Goal: Download file/media

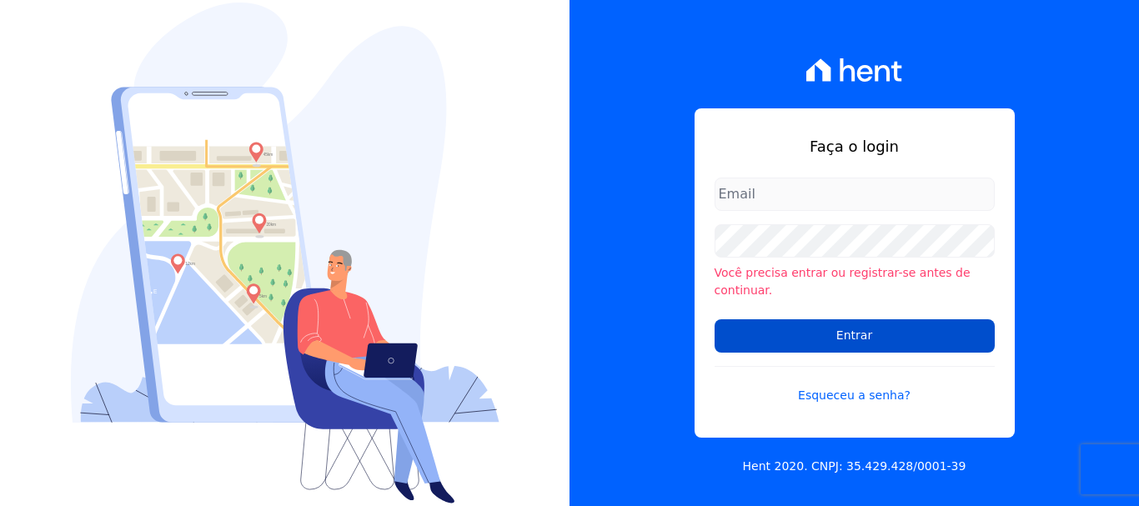
type input "[EMAIL_ADDRESS][DOMAIN_NAME]"
click at [857, 326] on input "Entrar" at bounding box center [855, 335] width 280 height 33
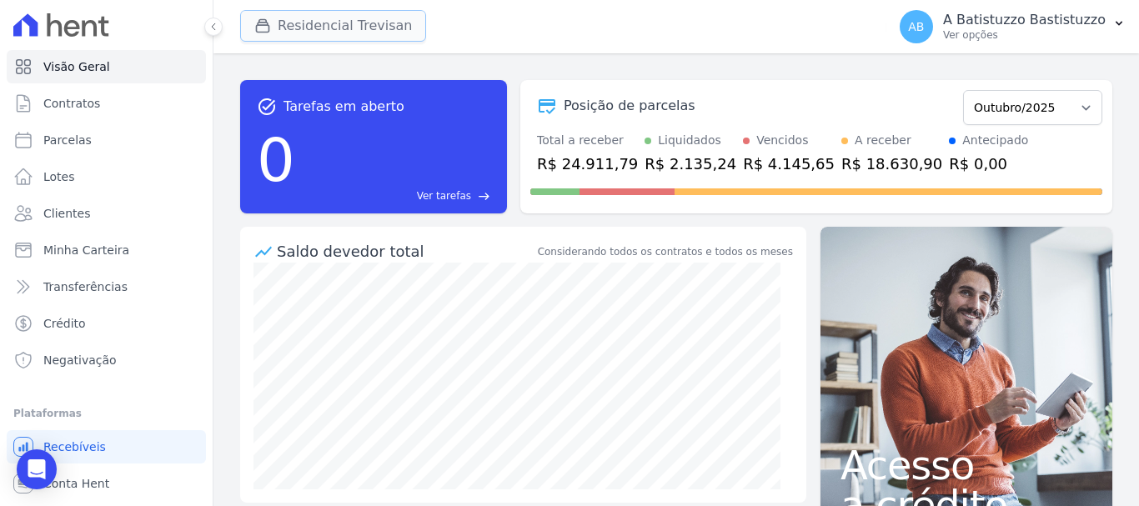
click at [358, 27] on button "Residencial Trevisan" at bounding box center [333, 26] width 186 height 32
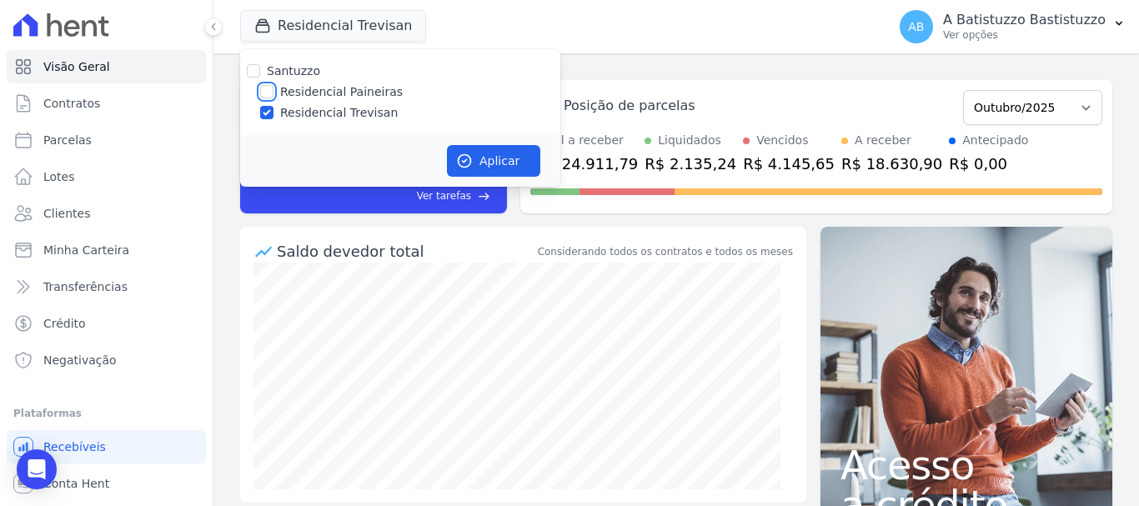
click at [264, 95] on input "Residencial Paineiras" at bounding box center [266, 91] width 13 height 13
checkbox input "true"
click at [265, 108] on input "Residencial Trevisan" at bounding box center [266, 112] width 13 height 13
checkbox input "false"
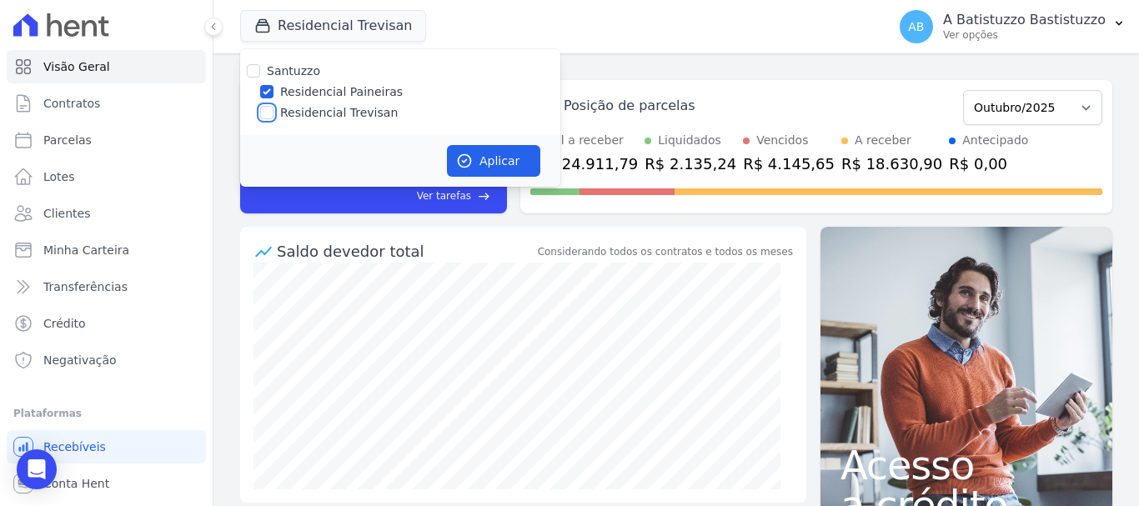
checkbox input "false"
click at [488, 159] on button "Aplicar" at bounding box center [493, 161] width 93 height 32
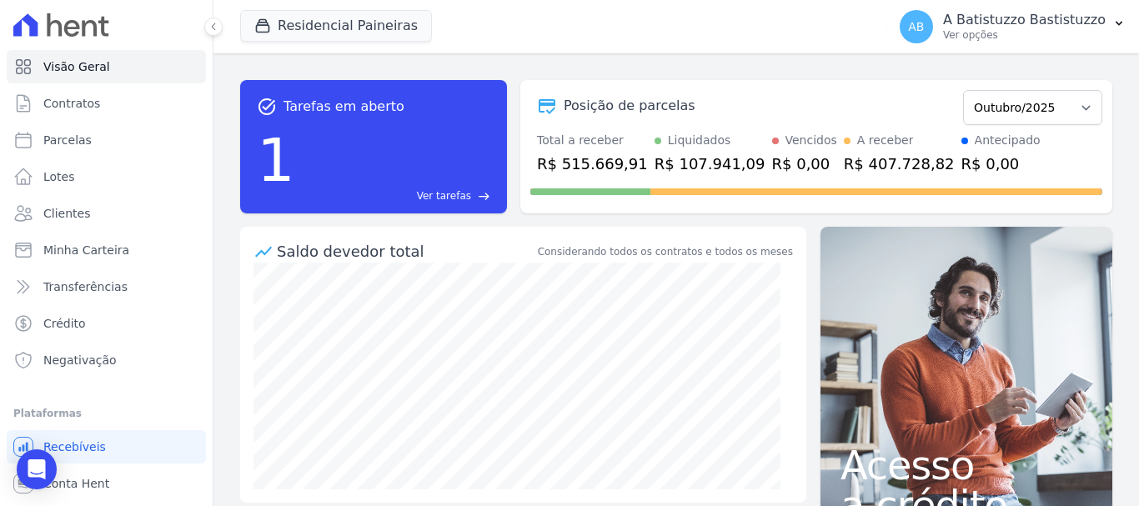
click at [924, 22] on span "AB" at bounding box center [916, 27] width 16 height 12
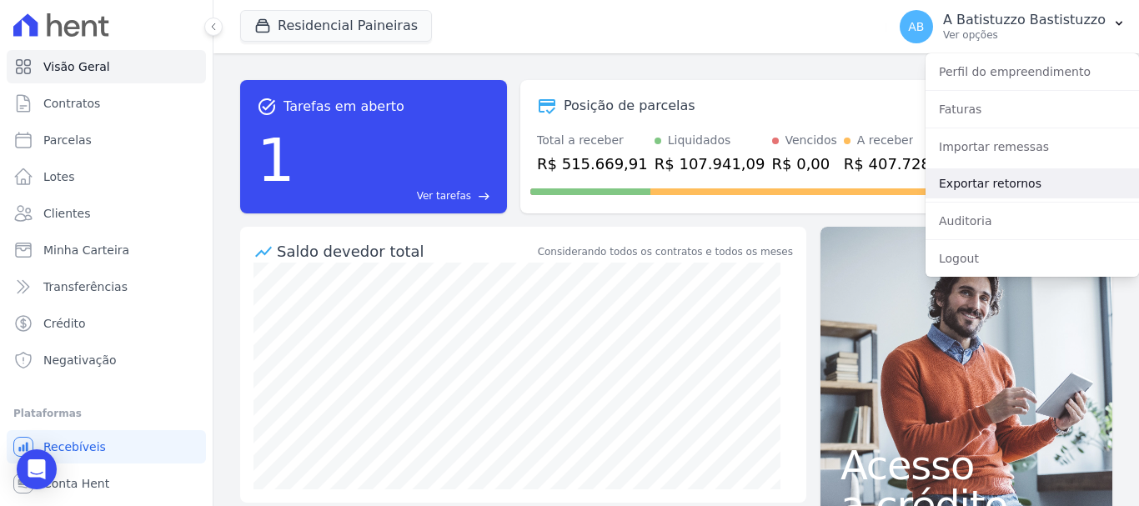
click at [981, 181] on link "Exportar retornos" at bounding box center [1033, 183] width 214 height 30
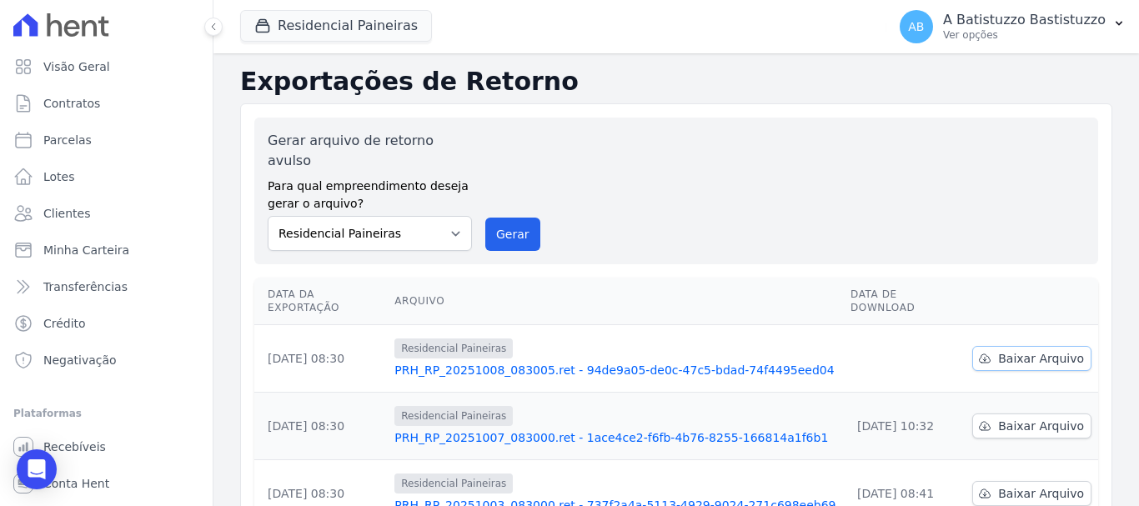
click at [1012, 350] on span "Baixar Arquivo" at bounding box center [1041, 358] width 86 height 17
click at [567, 362] on link "PRH_RP_20251008_083005.ret - 94de9a05-de0c-47c5-bdad-74f4495eed04" at bounding box center [616, 370] width 443 height 17
